Goal: Task Accomplishment & Management: Complete application form

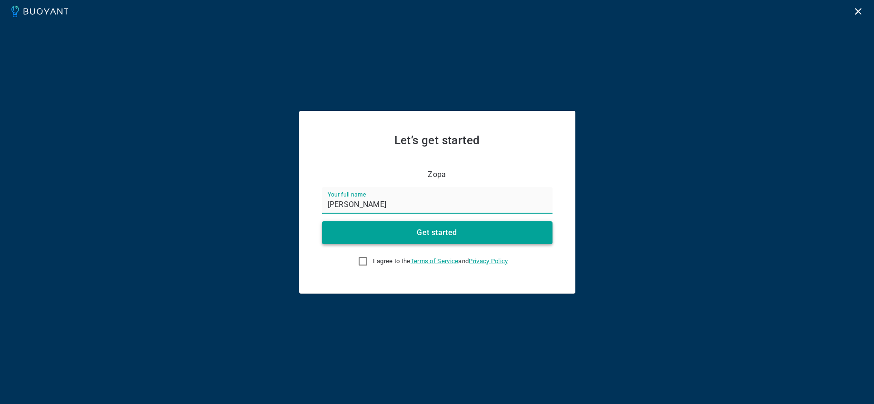
type input "[PERSON_NAME]"
click at [496, 228] on button "Get started" at bounding box center [437, 233] width 231 height 23
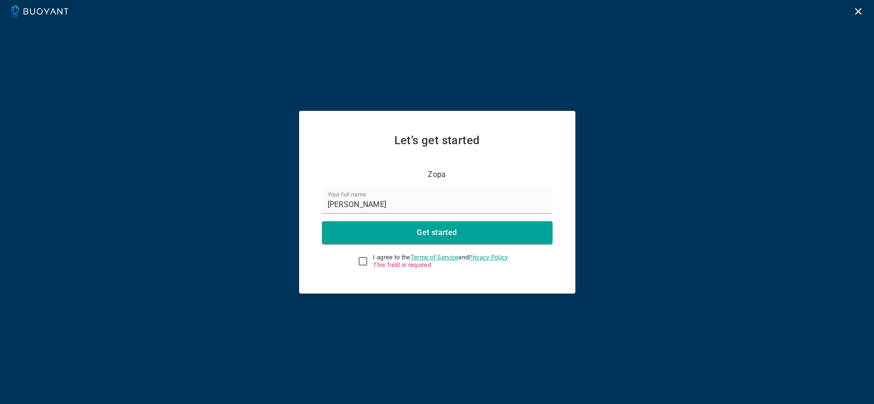
click at [381, 262] on span "This field is required" at bounding box center [440, 266] width 135 height 8
click at [369, 262] on input "I agree to the Terms of Service and Privacy Policy This field is required" at bounding box center [362, 261] width 11 height 11
checkbox input "true"
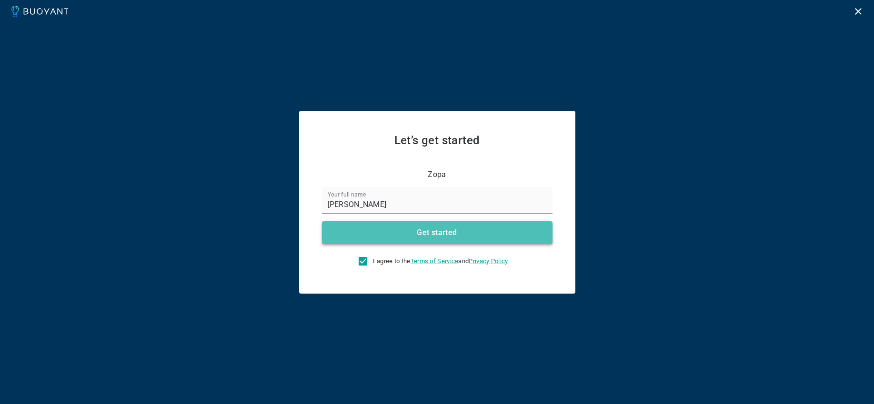
click at [416, 234] on button "Get started" at bounding box center [437, 233] width 231 height 23
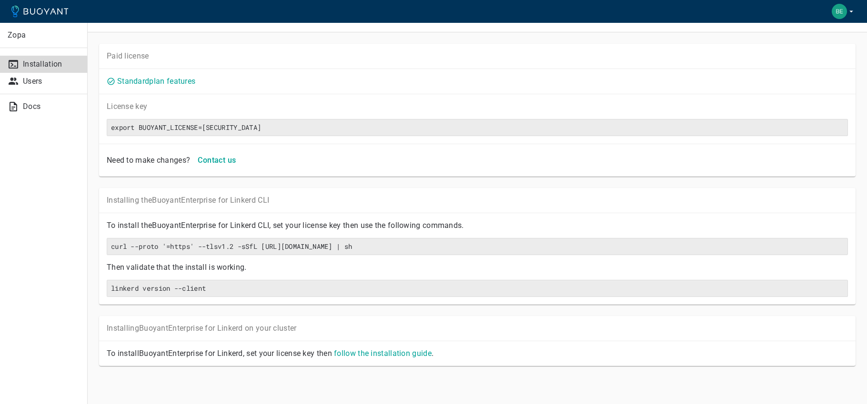
scroll to position [22, 0]
